Goal: Task Accomplishment & Management: Manage account settings

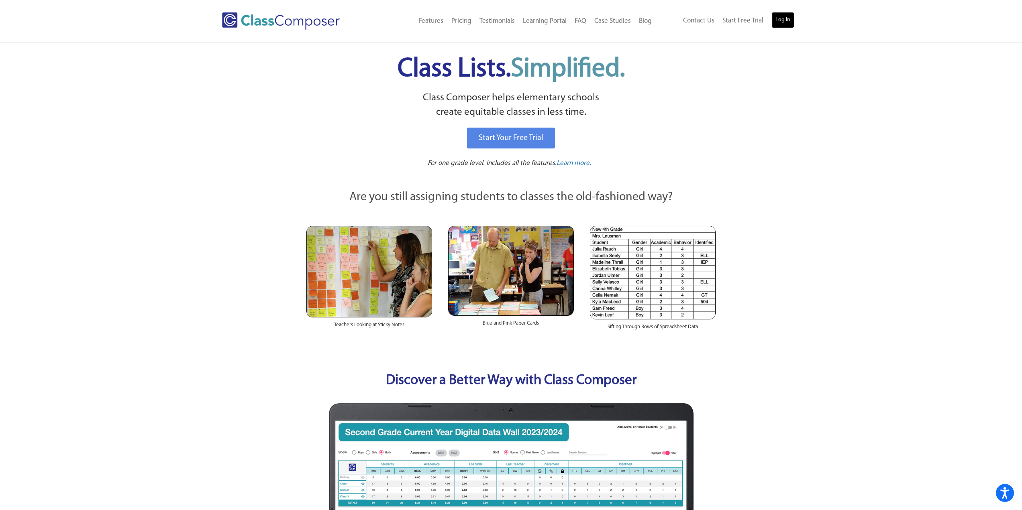
click at [772, 18] on link "Log In" at bounding box center [782, 20] width 23 height 16
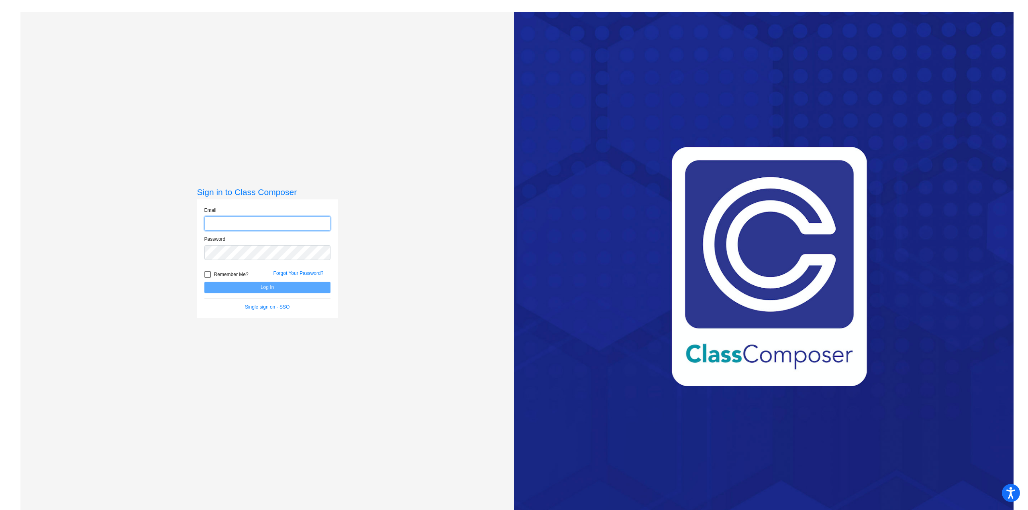
type input "[EMAIL_ADDRESS][DOMAIN_NAME]"
click at [436, 230] on div "Sign in to Class Composer Email ZINGLERL@DISTRICT279.ORG Password Remember Me? …" at bounding box center [266, 267] width 493 height 510
click at [277, 284] on button "Log In" at bounding box center [267, 288] width 126 height 12
